Goal: Find specific page/section: Find specific page/section

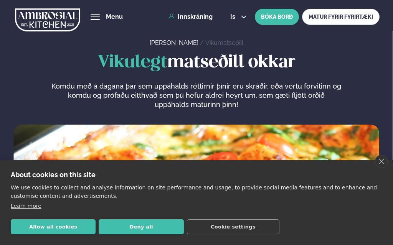
click at [384, 162] on link "close" at bounding box center [381, 161] width 13 height 13
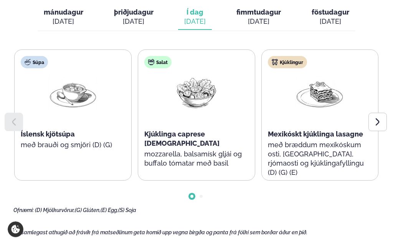
scroll to position [369, 0]
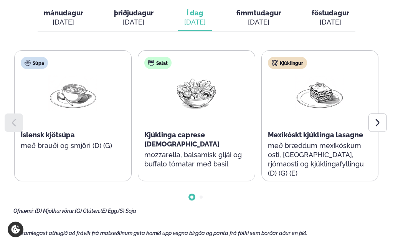
click at [380, 122] on icon at bounding box center [377, 122] width 9 height 9
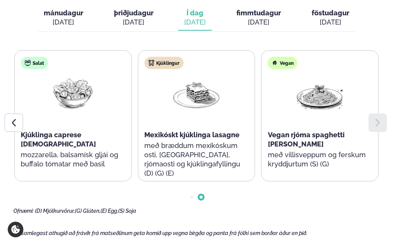
click at [381, 119] on icon at bounding box center [377, 122] width 9 height 9
click at [379, 119] on icon at bounding box center [377, 122] width 9 height 9
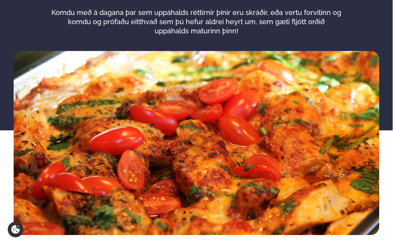
scroll to position [0, 0]
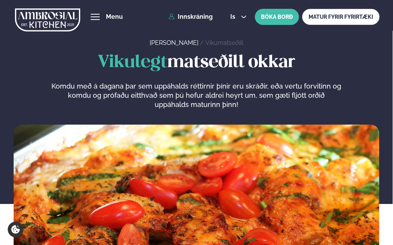
click at [351, 17] on link "MATUR FYRIR FYRIRTÆKI" at bounding box center [341, 17] width 78 height 16
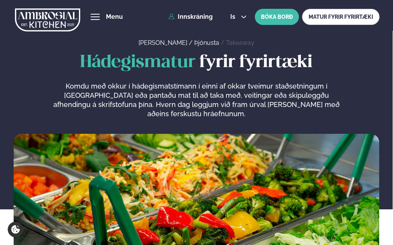
click at [96, 15] on div "hamburger" at bounding box center [95, 17] width 9 height 6
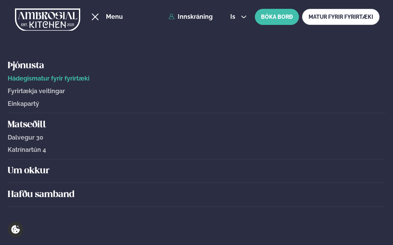
click at [17, 150] on span "Katrínartún 4" at bounding box center [27, 149] width 38 height 7
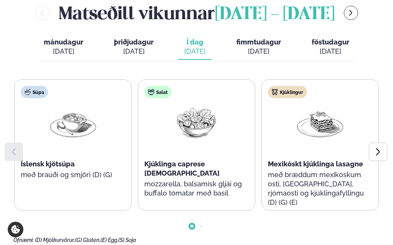
scroll to position [396, 0]
